Goal: Task Accomplishment & Management: Complete application form

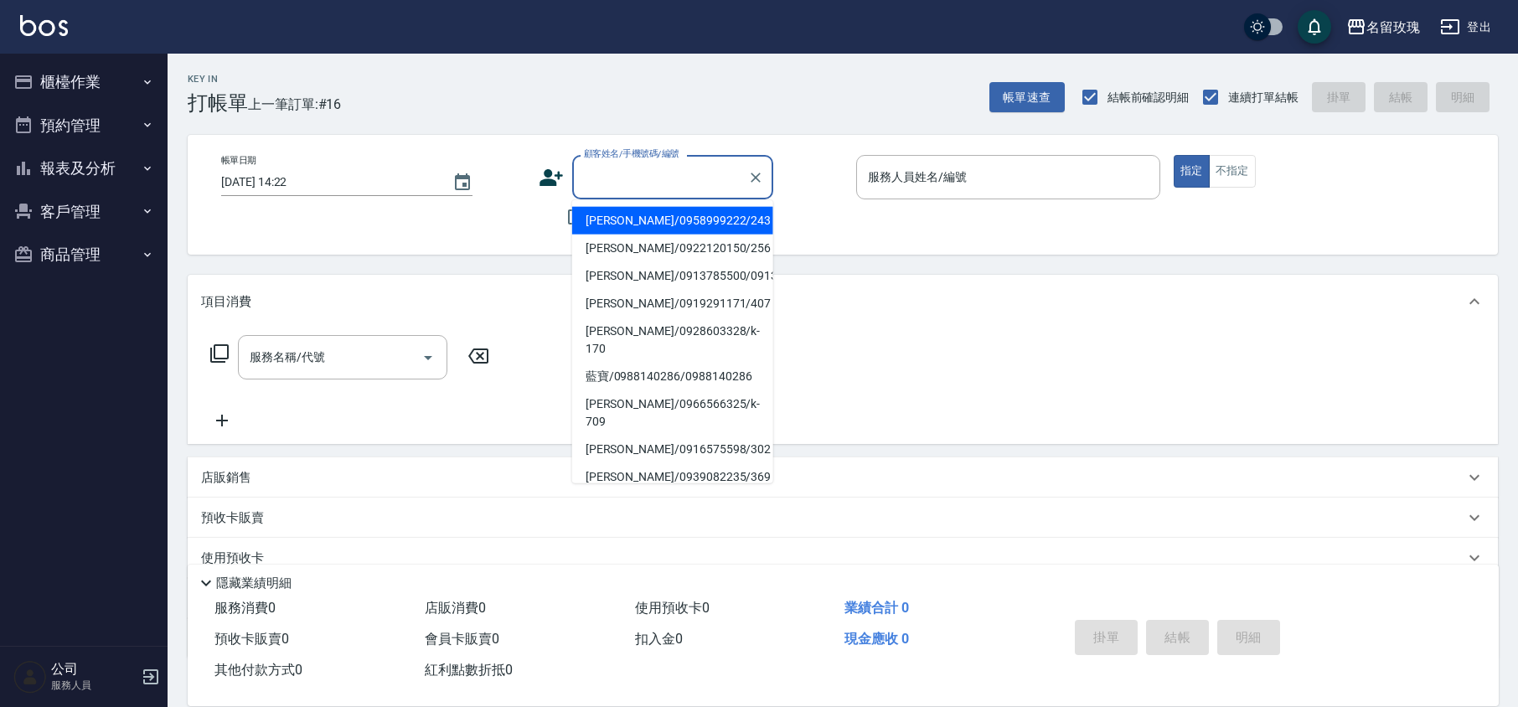
click at [622, 173] on input "顧客姓名/手機號碼/編號" at bounding box center [660, 177] width 161 height 29
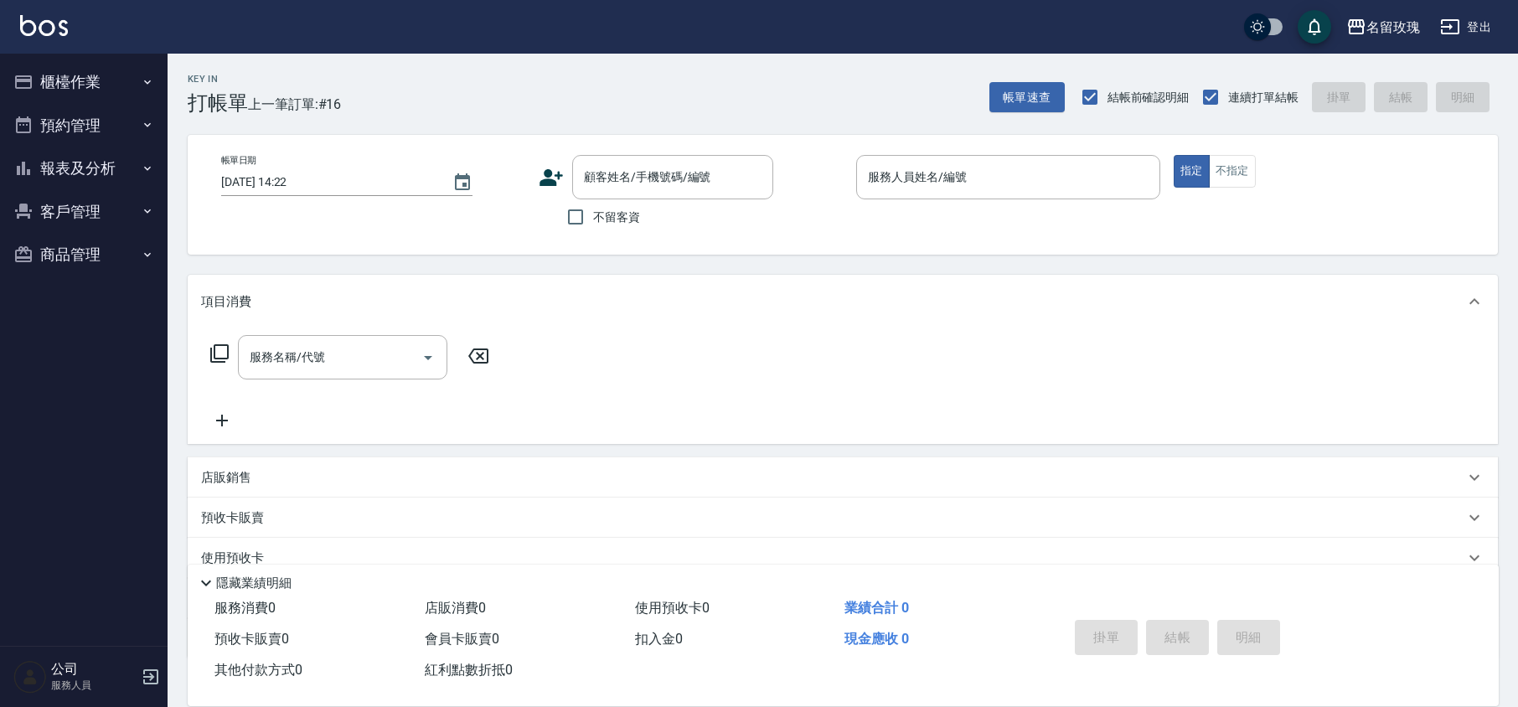
drag, startPoint x: 625, startPoint y: 174, endPoint x: 632, endPoint y: 131, distance: 44.1
click at [625, 174] on label "顧客姓名/手機號碼/編號" at bounding box center [647, 176] width 127 height 17
click at [625, 174] on input "顧客姓名/手機號碼/編號" at bounding box center [660, 177] width 161 height 29
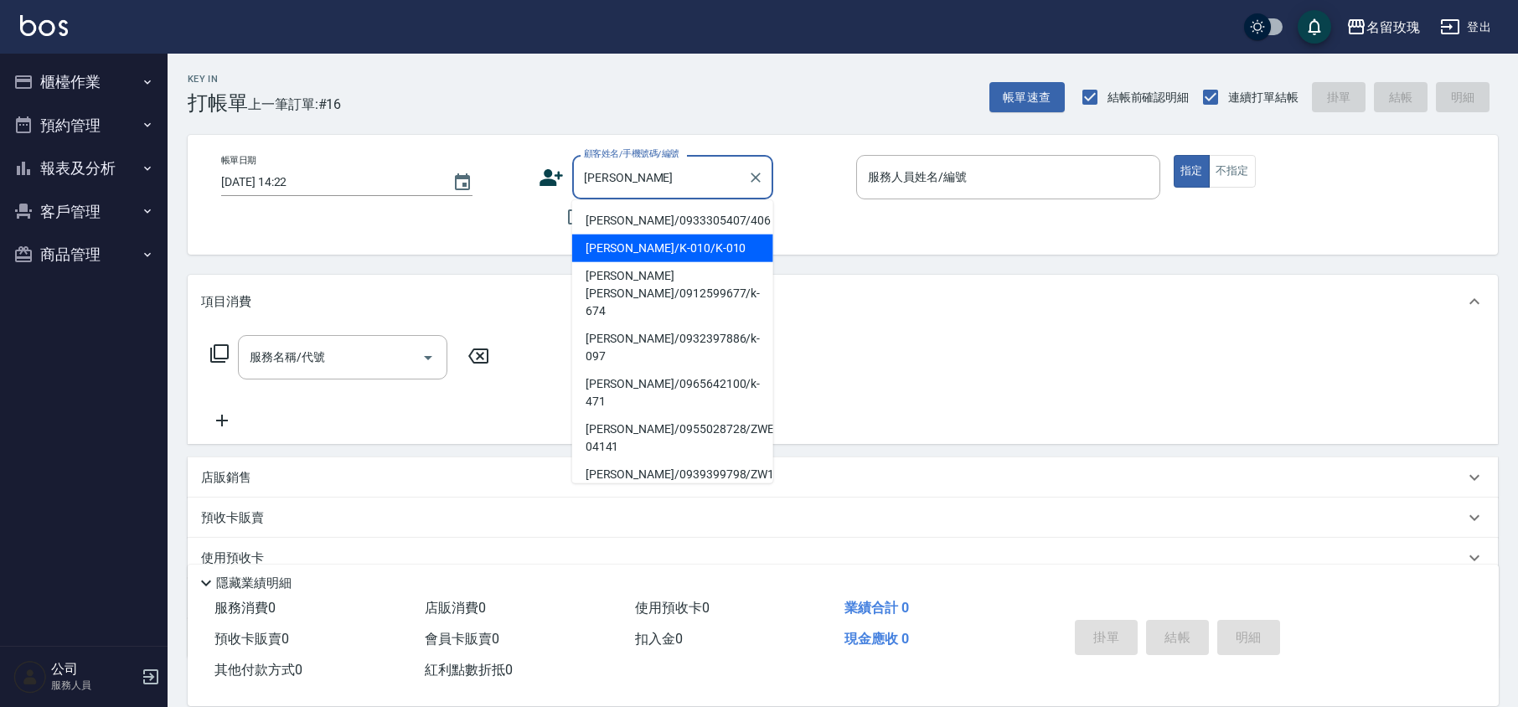
click at [645, 250] on li "[PERSON_NAME]/K-010/K-010" at bounding box center [672, 249] width 201 height 28
type input "[PERSON_NAME]/K-010/K-010"
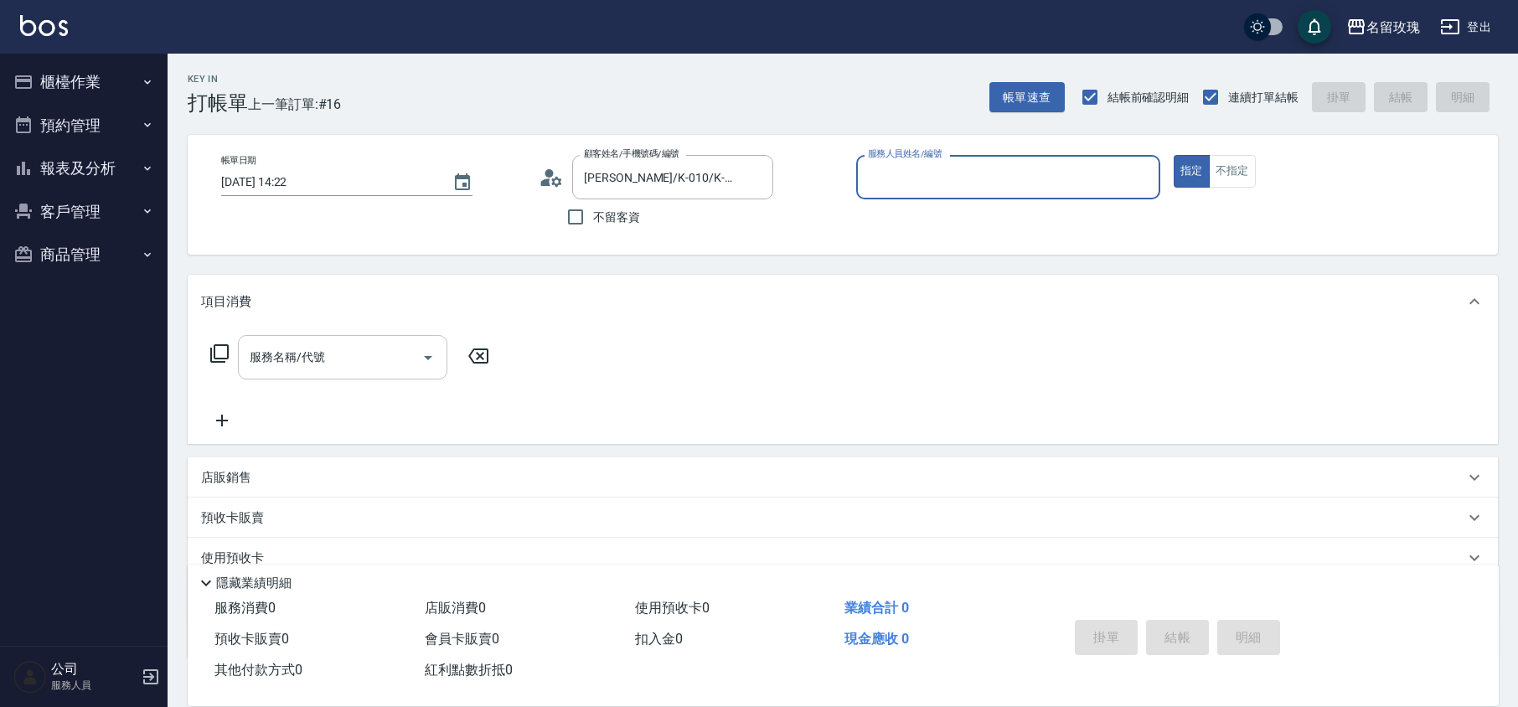
type input "KELLY-5"
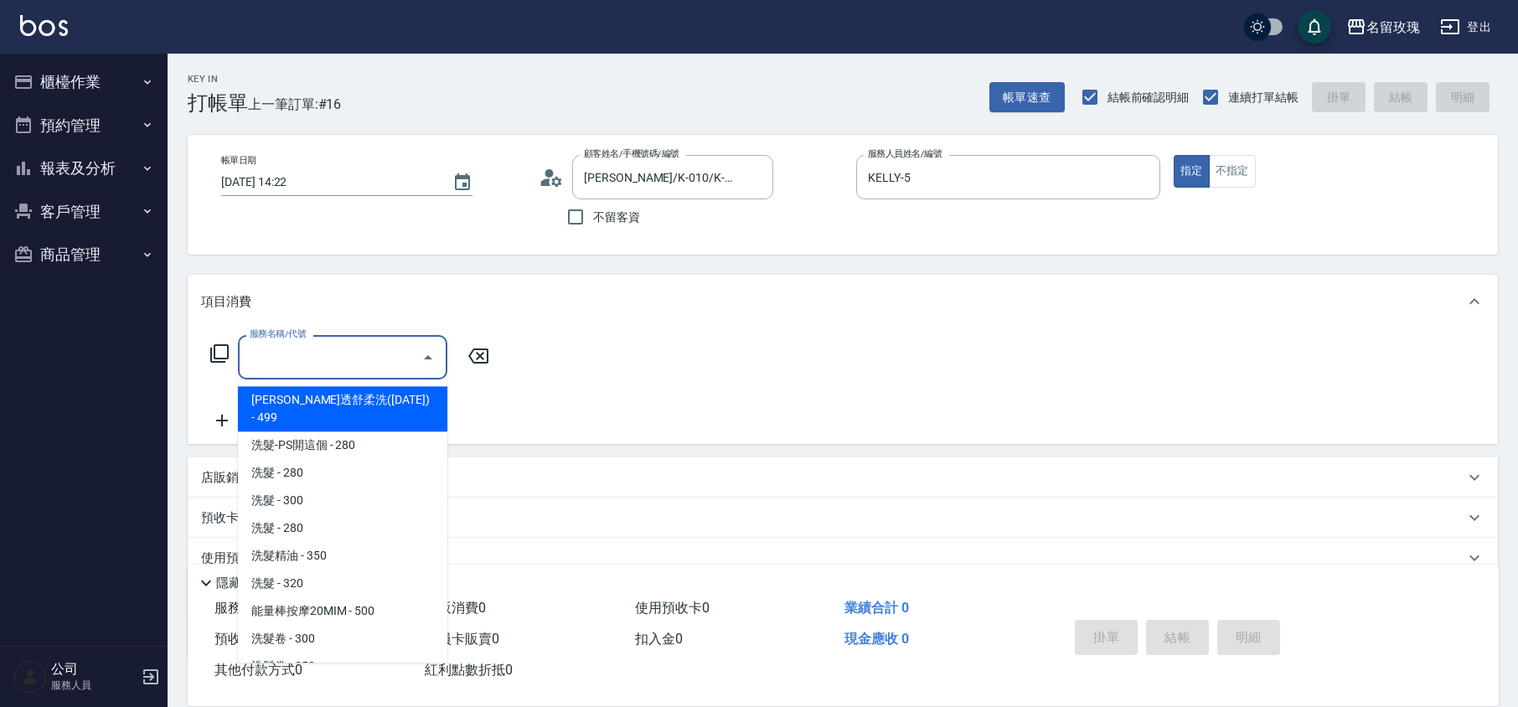
click at [354, 369] on input "服務名稱/代號" at bounding box center [329, 357] width 169 height 29
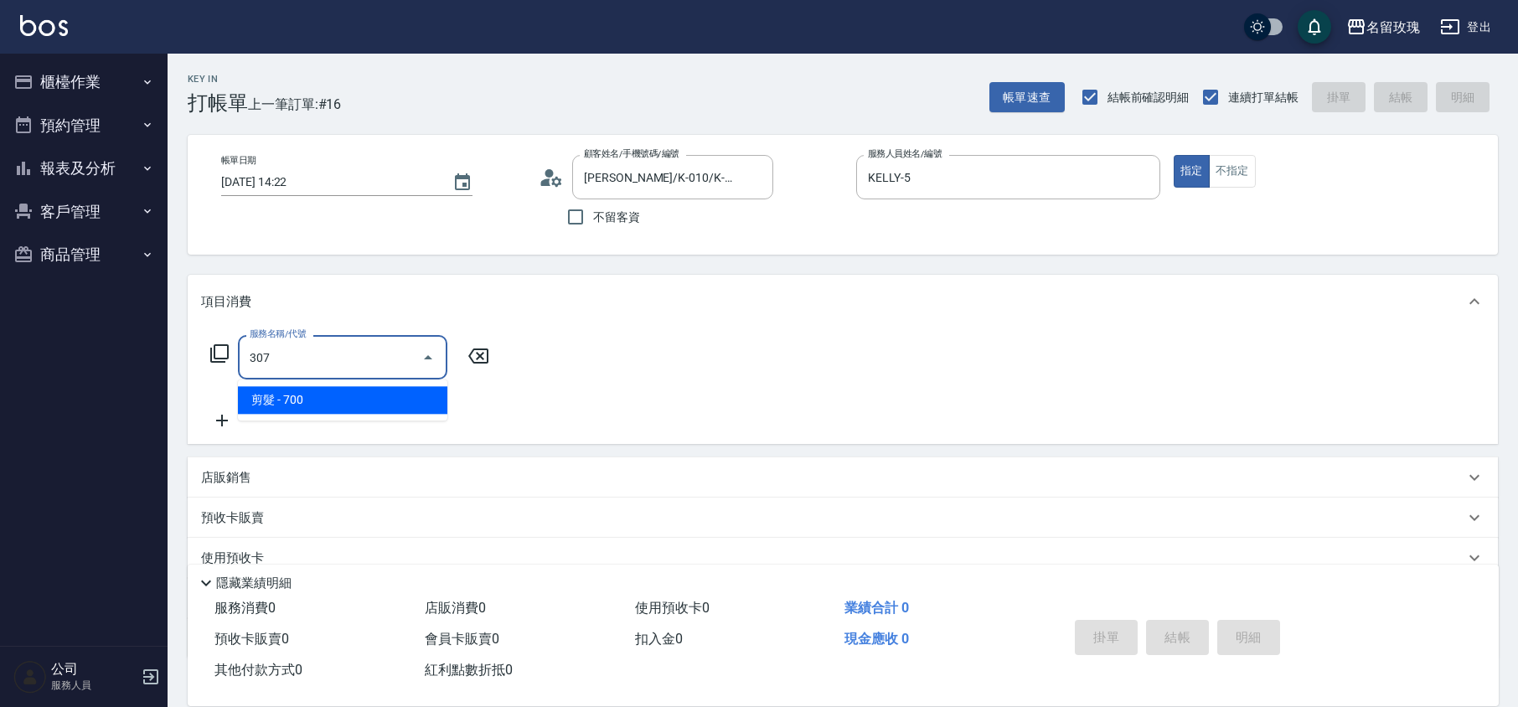
type input "剪髮(307)"
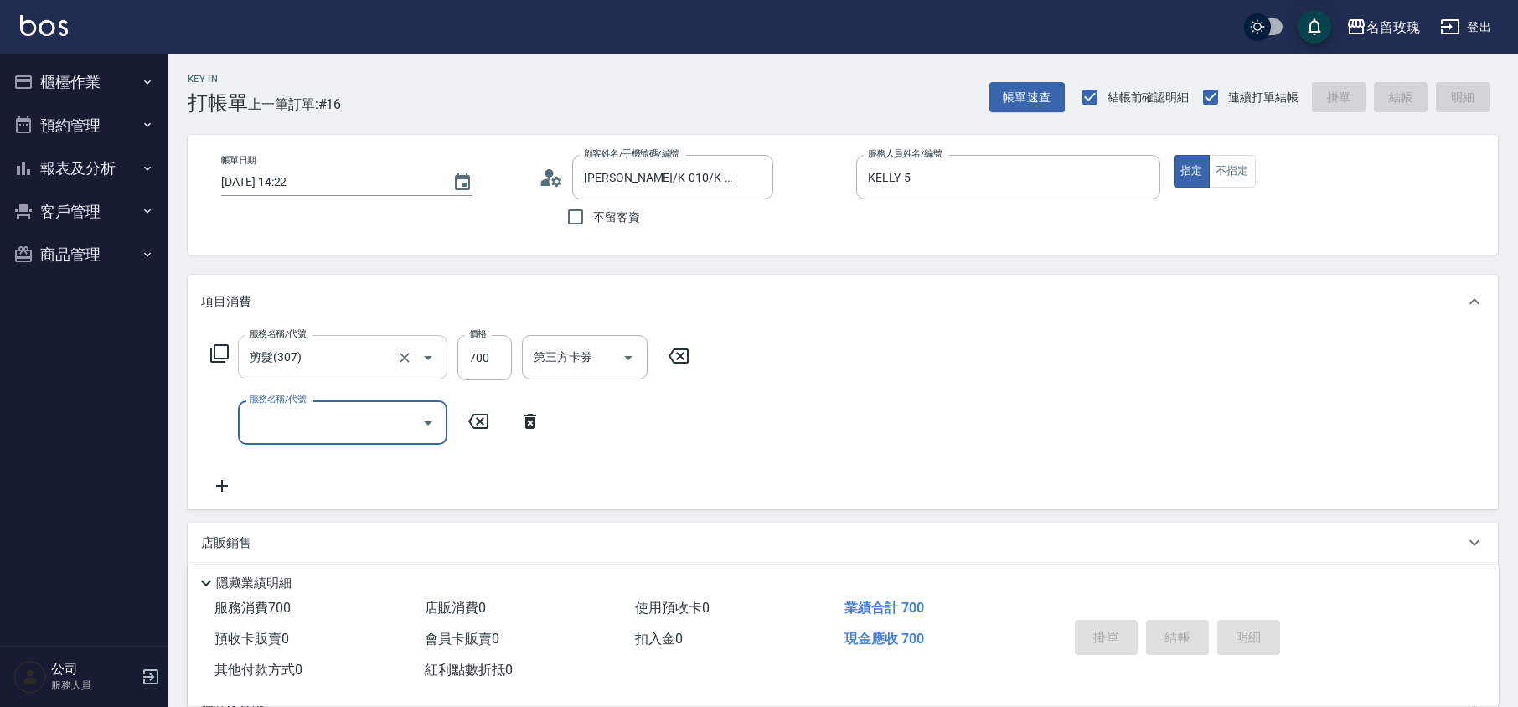
type input "[DATE] 15:14"
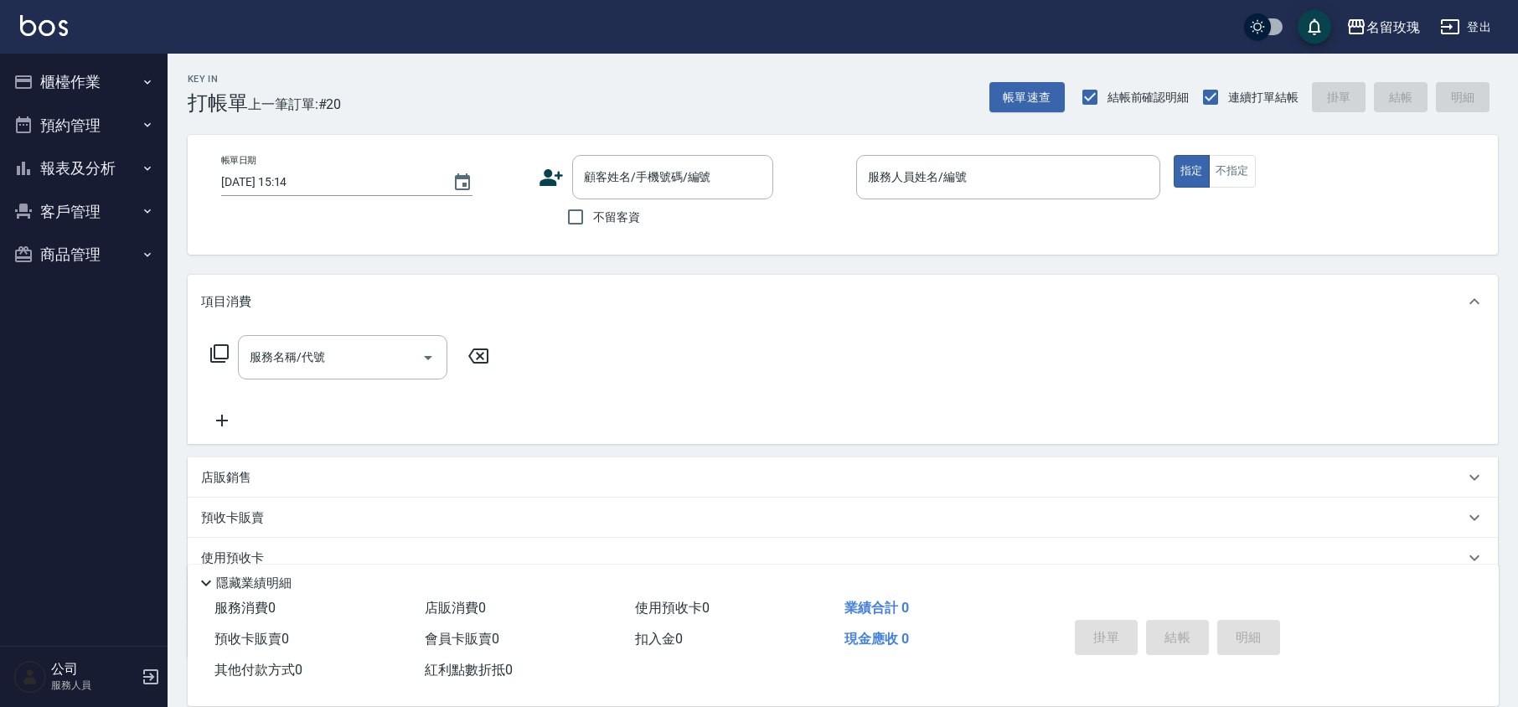
click at [653, 92] on div "Key In 打帳單 上一筆訂單:#20 帳單速查 結帳前確認明細 連續打單結帳 掛單 結帳 明細" at bounding box center [833, 84] width 1330 height 61
click at [591, 79] on div "Key In 打帳單 上一筆訂單:#20 帳單速查 結帳前確認明細 連續打單結帳 掛單 結帳 明細" at bounding box center [833, 84] width 1330 height 61
click at [648, 58] on div "Key In 打帳單 上一筆訂單:#20 帳單速查 結帳前確認明細 連續打單結帳 掛單 結帳 明細" at bounding box center [833, 84] width 1330 height 61
